Goal: Task Accomplishment & Management: Complete application form

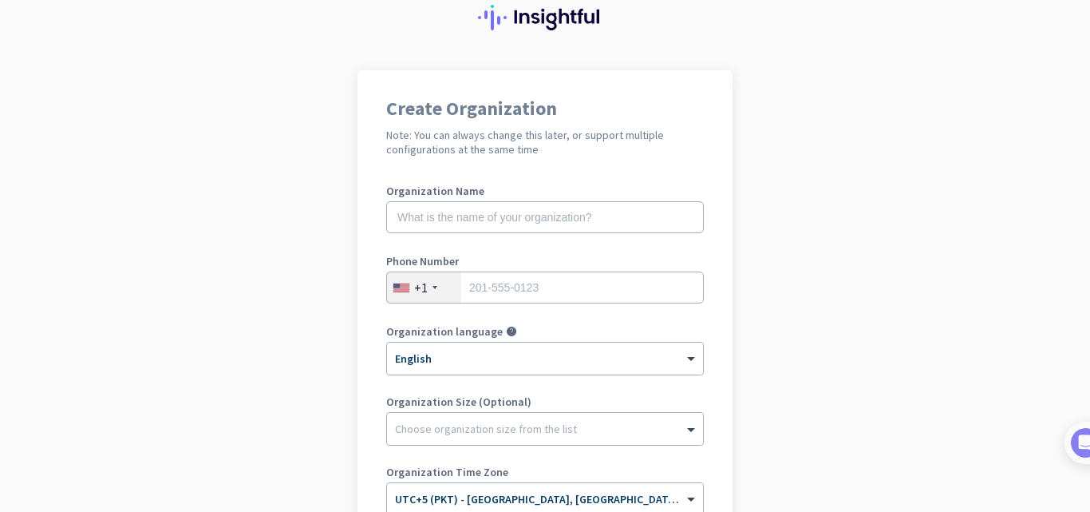
scroll to position [60, 0]
click at [545, 218] on input "text" at bounding box center [545, 216] width 318 height 32
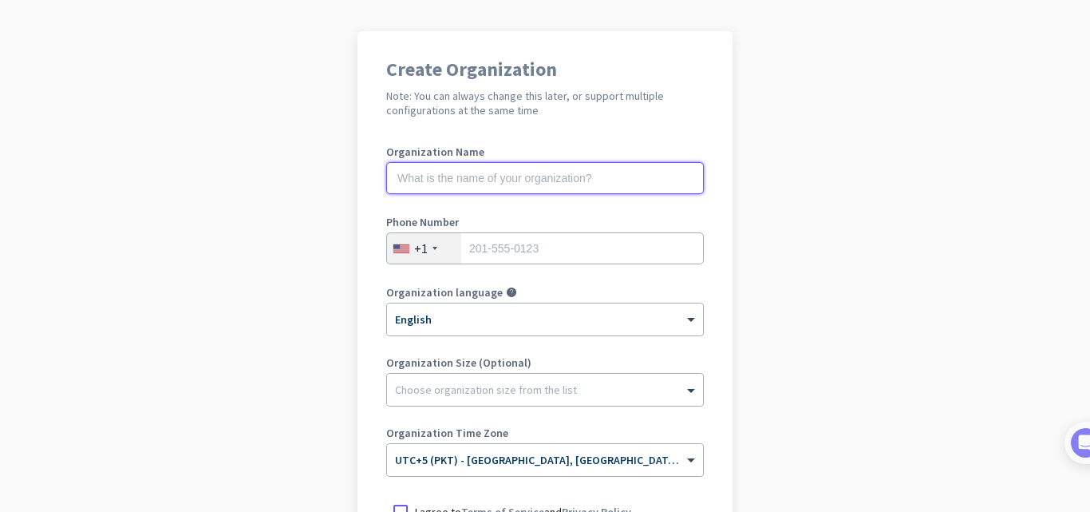
scroll to position [97, 0]
type input "Easy Appointment Booking App"
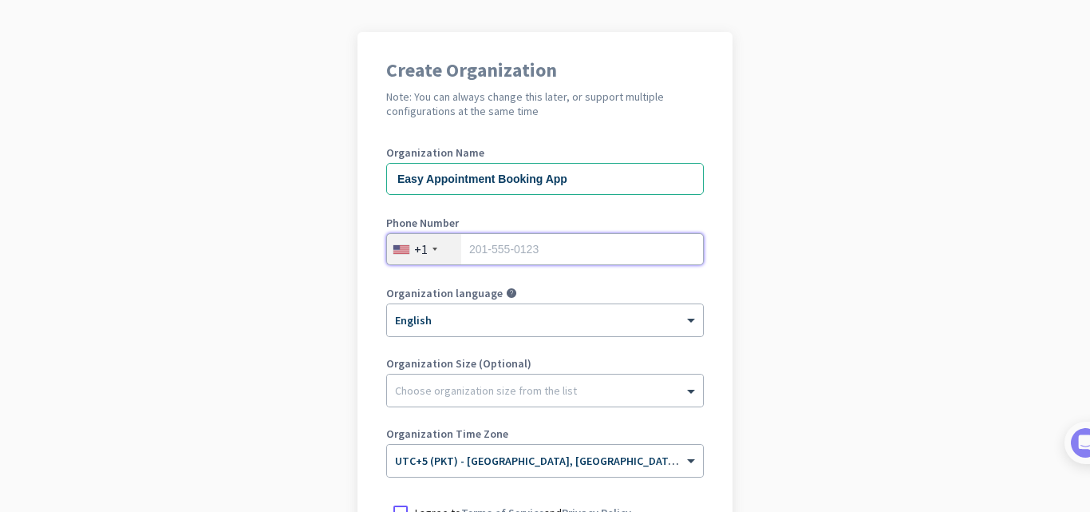
click at [563, 259] on input "tel" at bounding box center [545, 249] width 318 height 32
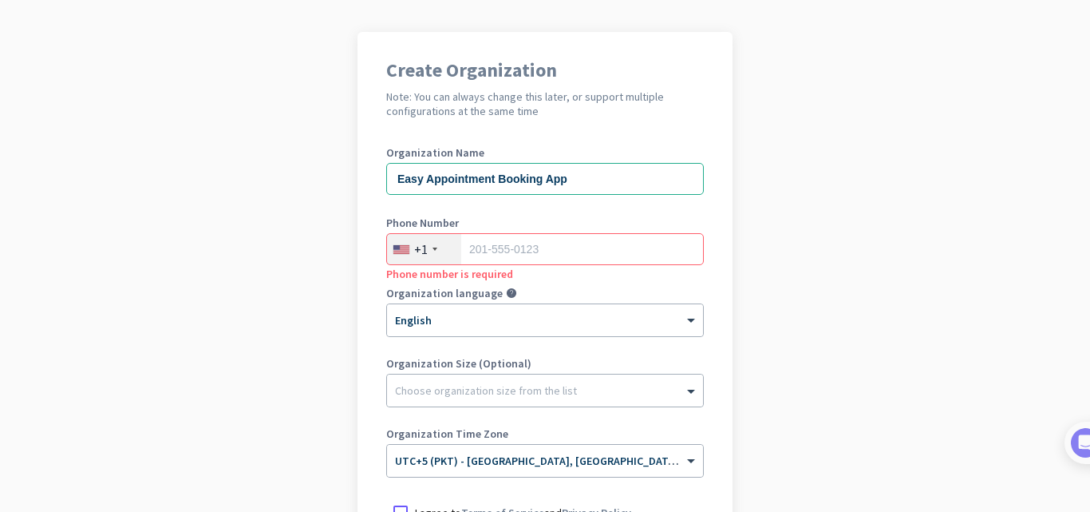
click at [835, 311] on app-onboarding-organization "Create Organization Note: You can always change this later, or support multiple…" at bounding box center [545, 377] width 1090 height 691
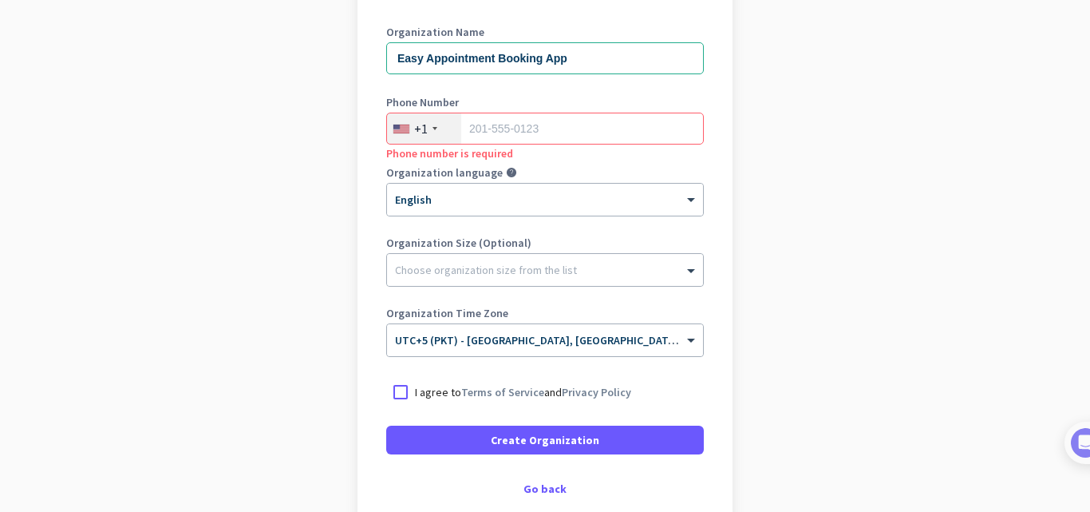
scroll to position [227, 0]
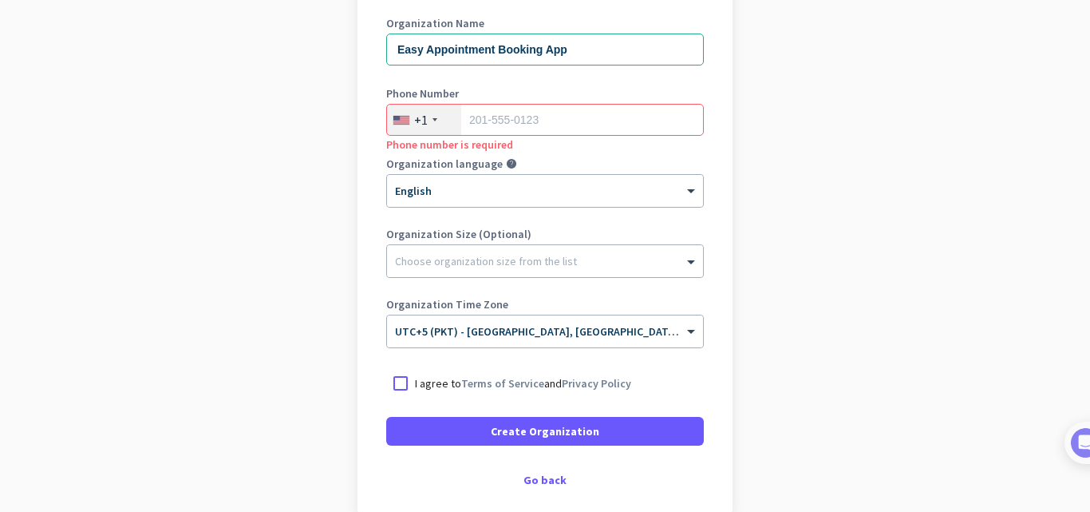
click at [425, 117] on div "+1" at bounding box center [424, 120] width 74 height 30
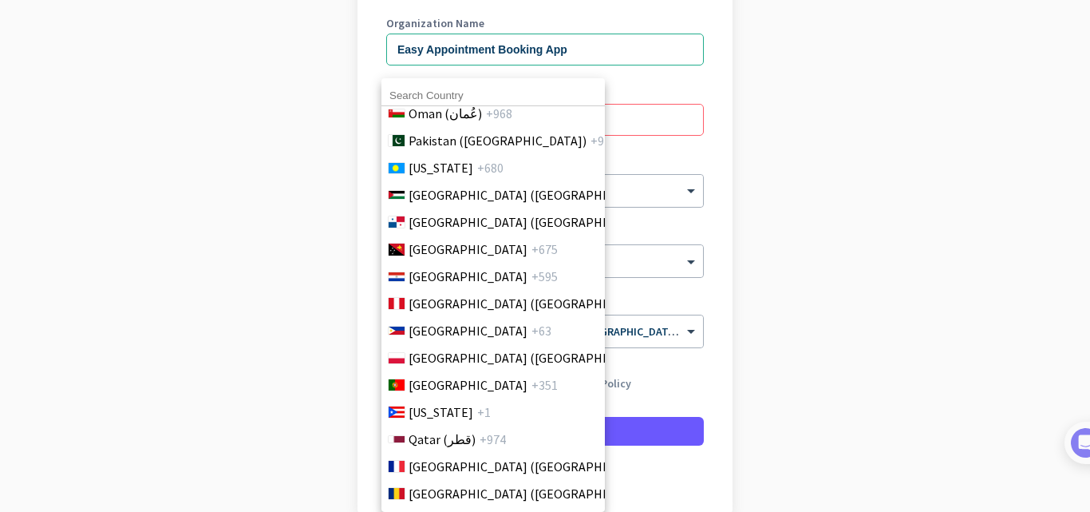
scroll to position [4569, 0]
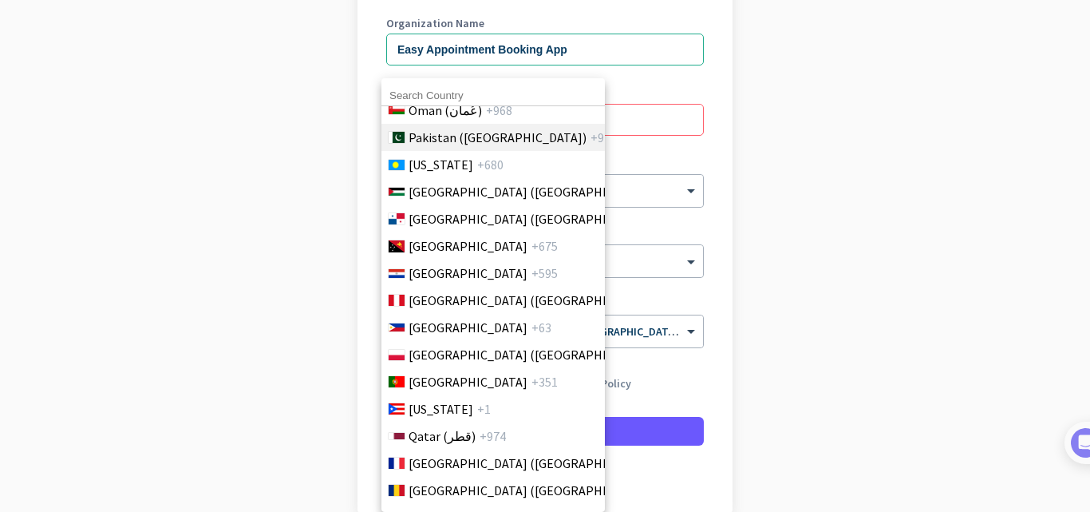
click at [442, 140] on span "Pakistan (‫[GEOGRAPHIC_DATA]‬‎)" at bounding box center [498, 137] width 178 height 19
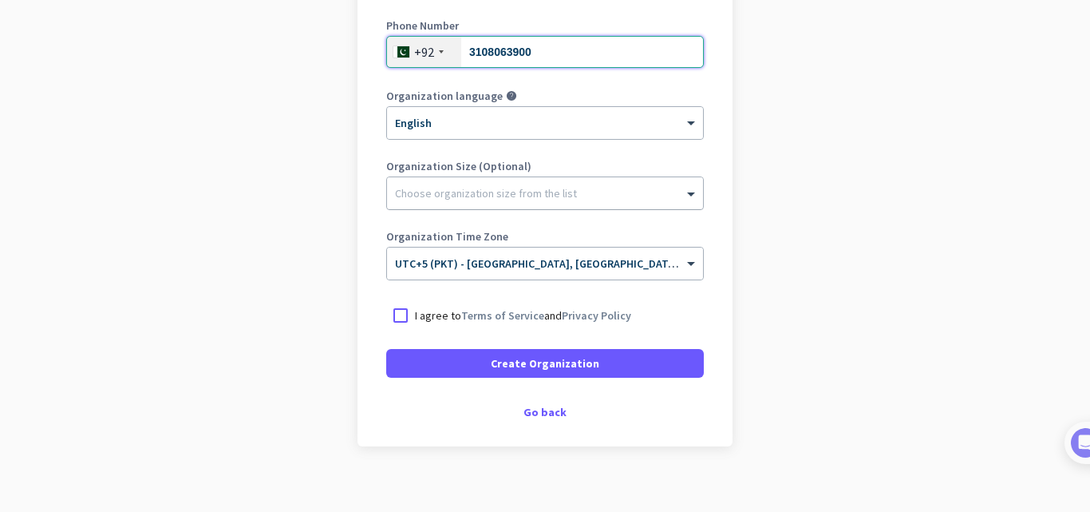
scroll to position [295, 0]
type input "3108063900"
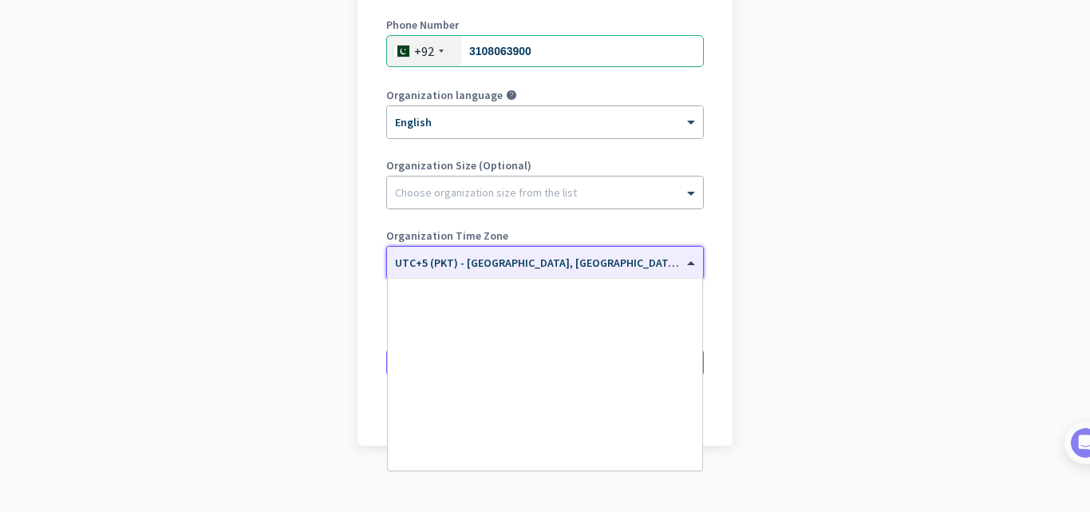
click at [538, 268] on span "UTC+5 (PKT) - [GEOGRAPHIC_DATA], [GEOGRAPHIC_DATA], [GEOGRAPHIC_DATA], [GEOGRAP…" at bounding box center [645, 262] width 500 height 14
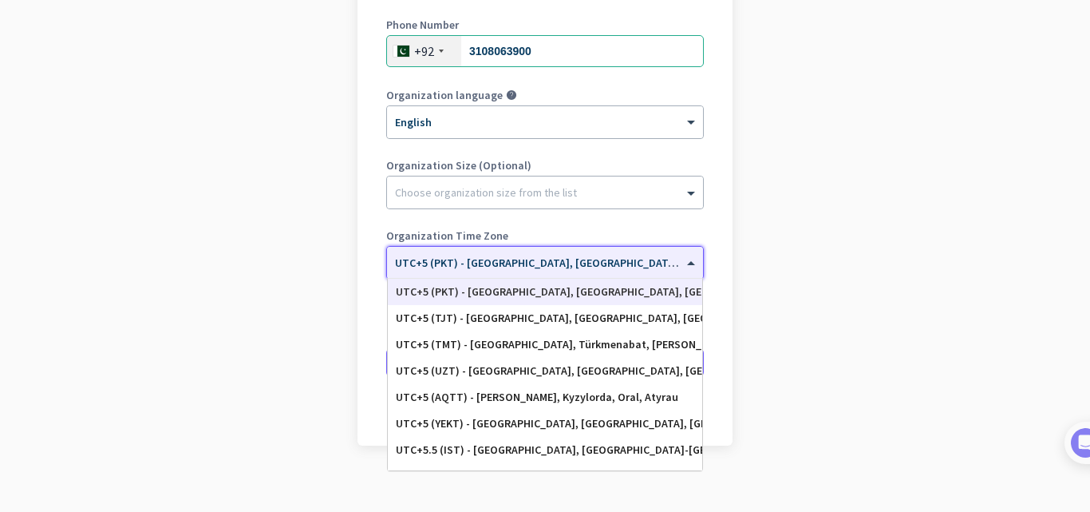
click at [538, 268] on span "UTC+5 (PKT) - [GEOGRAPHIC_DATA], [GEOGRAPHIC_DATA], [GEOGRAPHIC_DATA], [GEOGRAP…" at bounding box center [645, 262] width 500 height 14
click at [868, 280] on app-onboarding-organization "Create Organization Note: You can always change this later, or support multiple…" at bounding box center [545, 179] width 1090 height 691
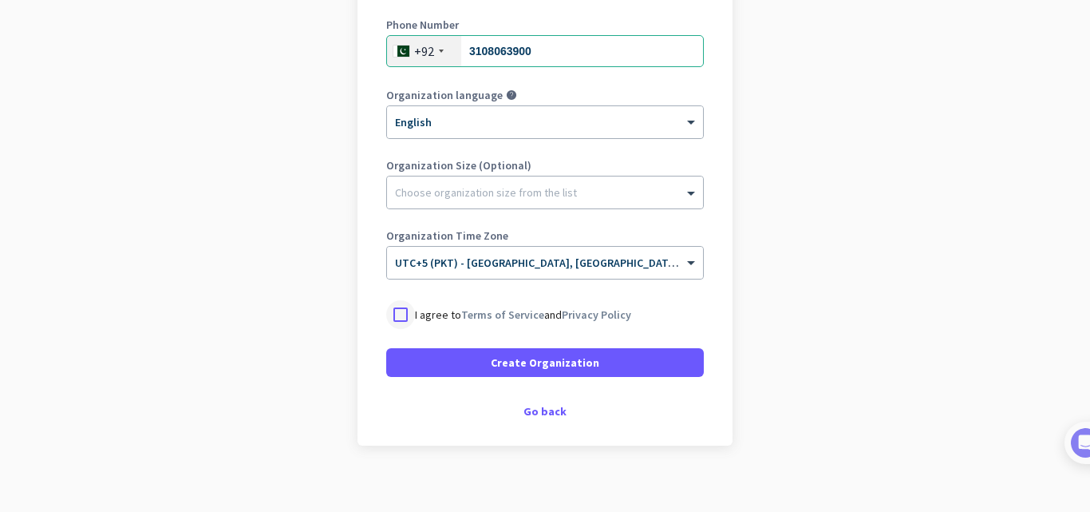
click at [389, 310] on div at bounding box center [400, 314] width 29 height 29
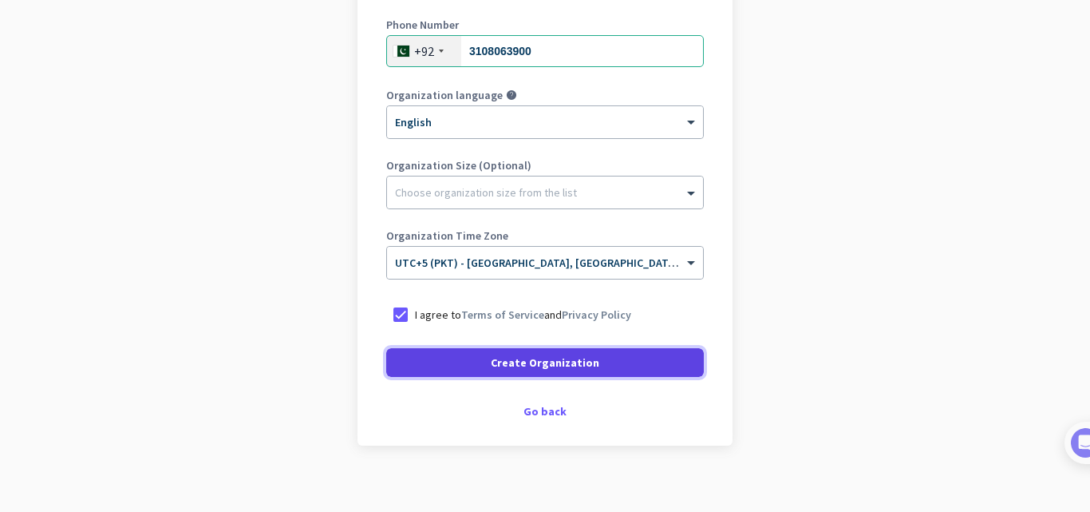
click at [488, 364] on span at bounding box center [545, 362] width 318 height 38
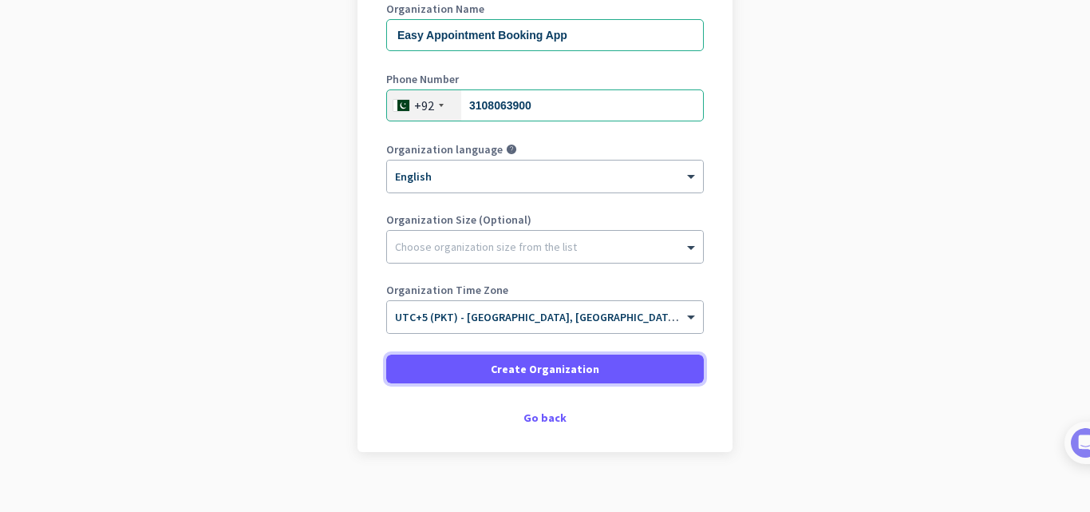
scroll to position [243, 0]
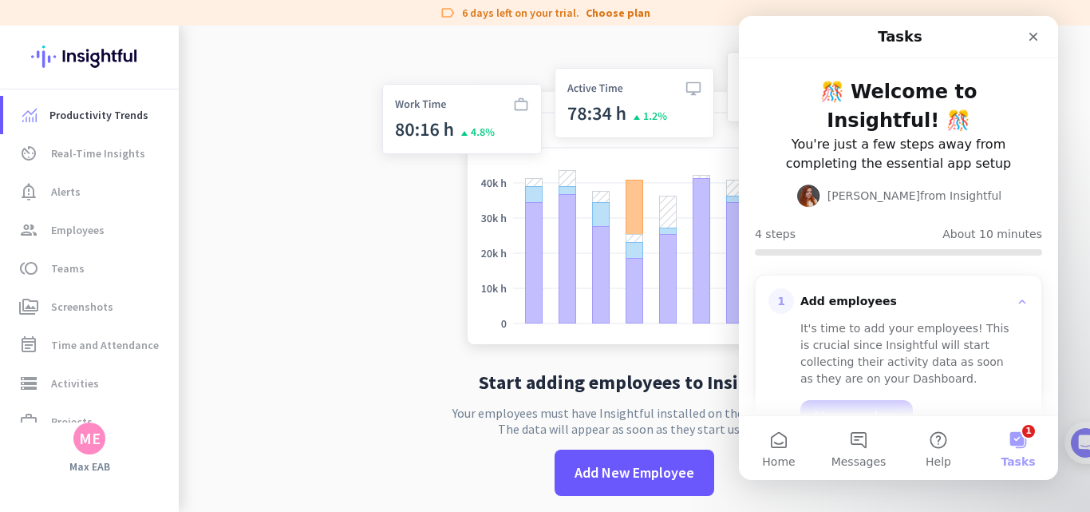
click at [292, 318] on app-no-employees "Start adding employees to Insightful Your employees must have Insightful instal…" at bounding box center [635, 282] width 912 height 512
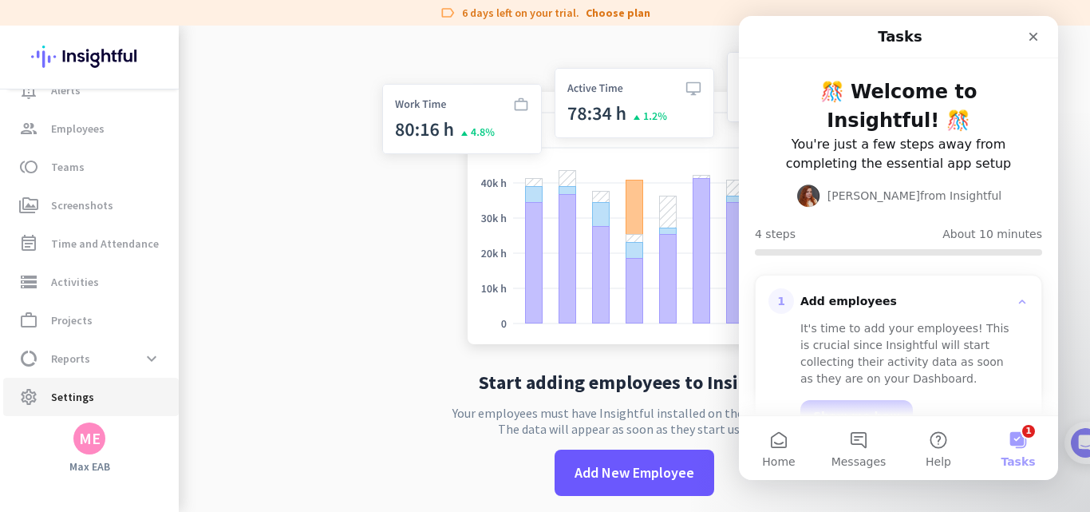
click at [79, 392] on span "Settings" at bounding box center [72, 396] width 43 height 19
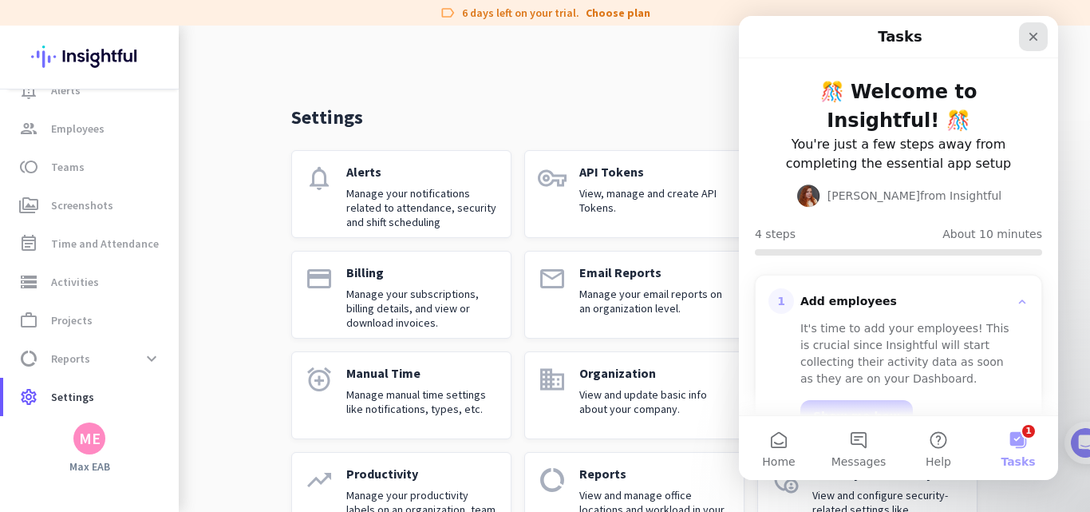
click at [1037, 39] on icon "Close" at bounding box center [1034, 37] width 9 height 9
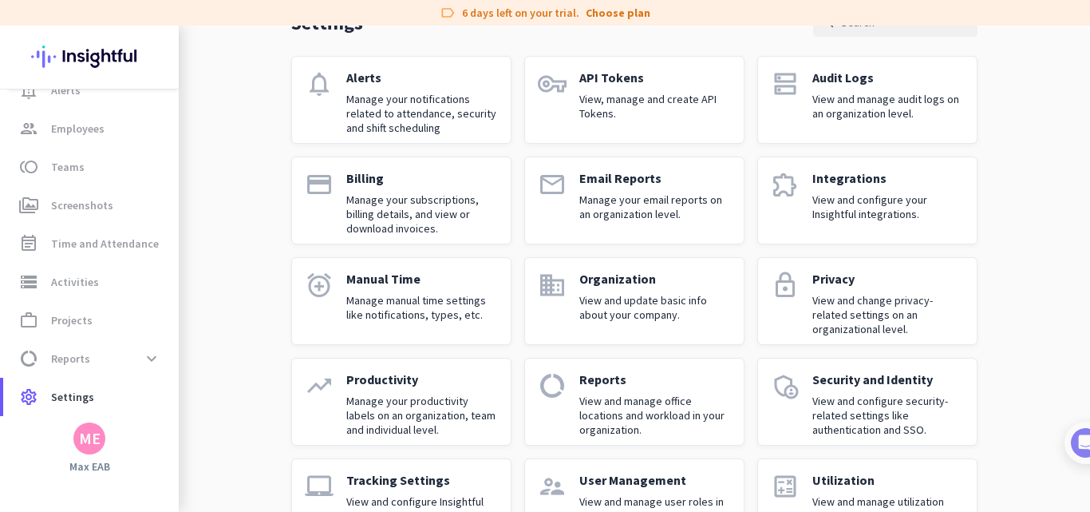
scroll to position [154, 0]
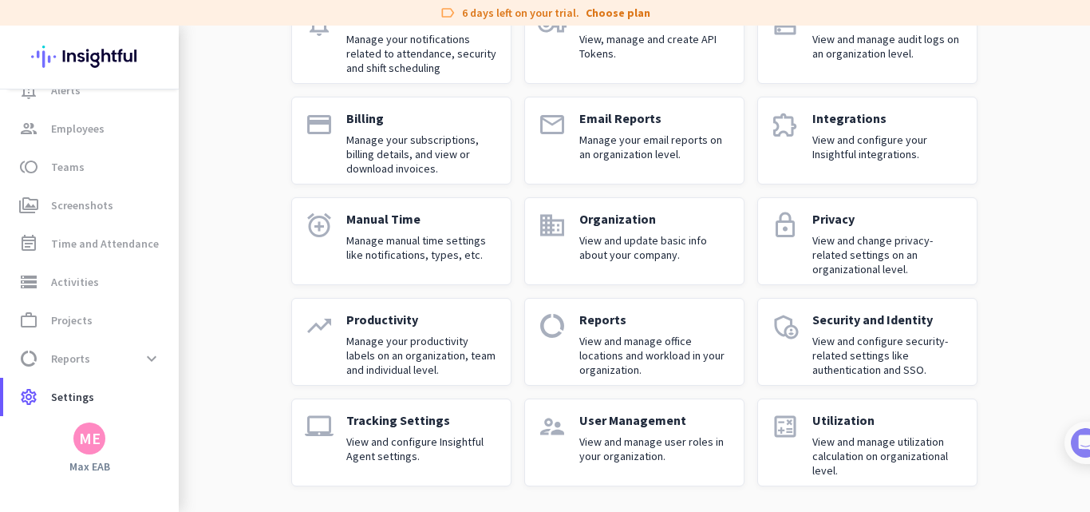
click at [89, 430] on div "ME" at bounding box center [90, 438] width 22 height 16
click at [150, 407] on span "Sign out" at bounding box center [174, 408] width 97 height 14
